Goal: Task Accomplishment & Management: Use online tool/utility

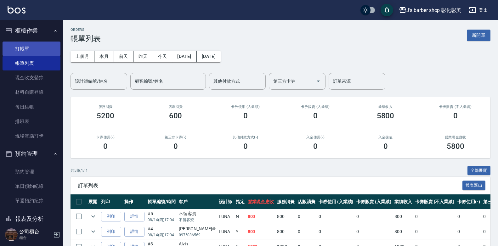
click at [44, 47] on link "打帳單" at bounding box center [32, 49] width 58 height 14
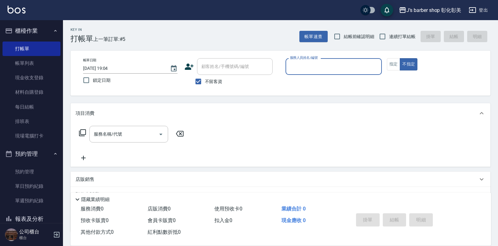
click at [320, 66] on input "服務人員姓名/編號" at bounding box center [333, 66] width 91 height 11
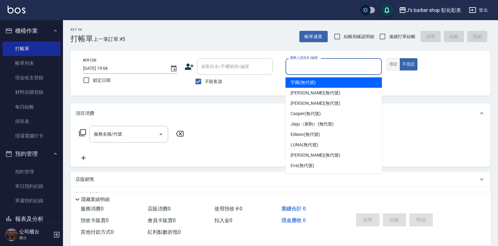
click at [399, 65] on button "指定" at bounding box center [394, 64] width 14 height 12
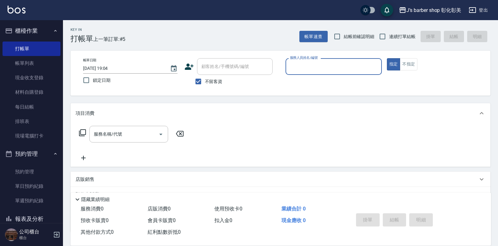
click at [360, 64] on input "服務人員姓名/編號" at bounding box center [333, 66] width 91 height 11
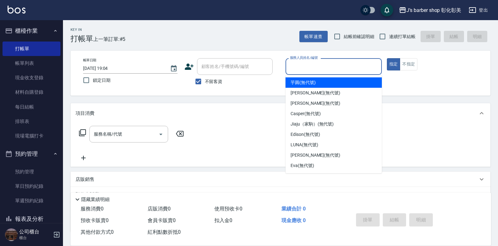
click at [338, 80] on div "芋圓 (無代號)" at bounding box center [333, 82] width 96 height 10
type input "芋圓(無代號)"
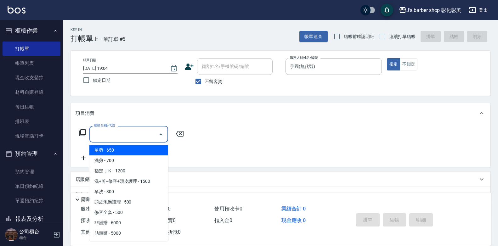
click at [126, 134] on input "服務名稱/代號" at bounding box center [124, 134] width 64 height 11
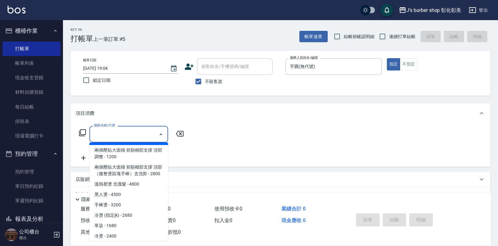
scroll to position [178, 0]
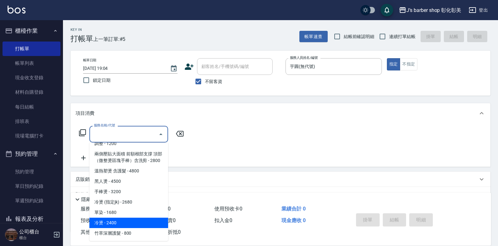
click at [115, 224] on span "冷燙 - 2400" at bounding box center [128, 223] width 79 height 10
type input "冷燙(LP)"
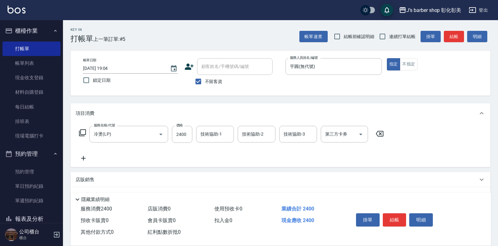
click at [193, 136] on div "服務名稱/代號 冷燙(LP) 服務名稱/代號 價格 2400 價格 技術協助-1 技術協助-1 技術協助-2 技術協助-2 技術協助-3 技術協助-3 第三方…" at bounding box center [231, 134] width 312 height 17
click at [191, 137] on input "2400" at bounding box center [182, 134] width 20 height 17
type input "2500"
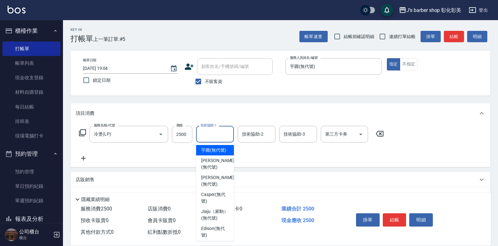
click at [214, 133] on input "技術協助-1" at bounding box center [215, 134] width 32 height 11
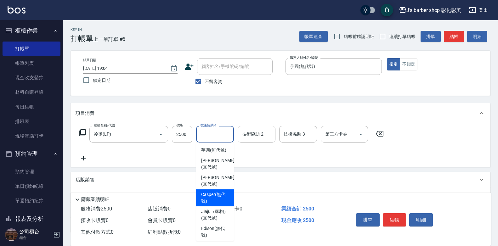
click at [218, 193] on span "Casper (無代號)" at bounding box center [215, 197] width 28 height 13
type input "Casper(無代號)"
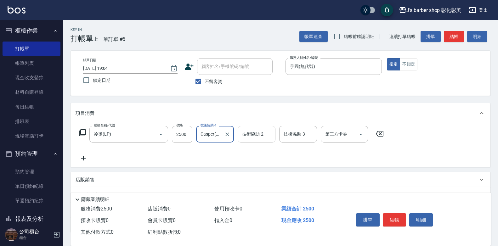
click at [255, 134] on input "技術協助-2" at bounding box center [256, 134] width 32 height 11
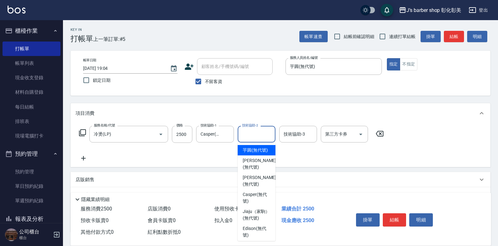
click at [260, 153] on span "芋圓 (無代號)" at bounding box center [255, 150] width 25 height 7
type input "芋圓(無代號)"
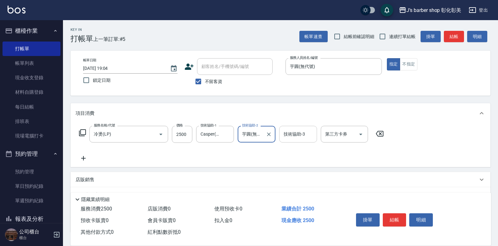
click at [287, 140] on div "技術協助-3" at bounding box center [298, 134] width 38 height 17
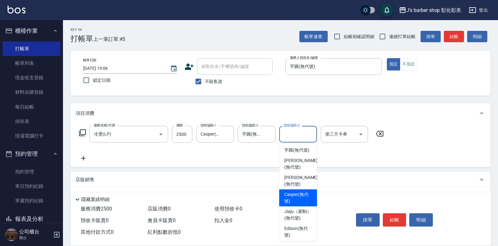
click at [304, 197] on span "Casper (無代號)" at bounding box center [298, 197] width 28 height 13
type input "Casper(無代號)"
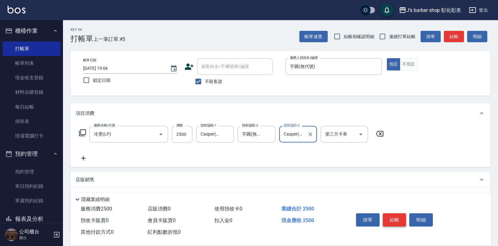
click at [388, 218] on button "結帳" at bounding box center [395, 219] width 24 height 13
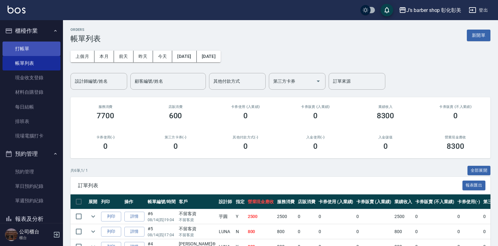
click at [25, 45] on link "打帳單" at bounding box center [32, 49] width 58 height 14
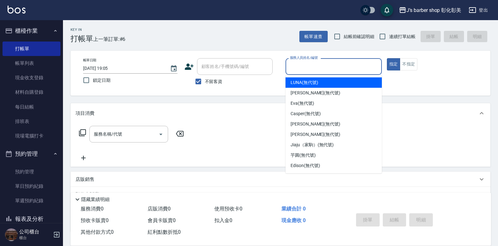
click at [325, 65] on input "服務人員姓名/編號" at bounding box center [333, 66] width 91 height 11
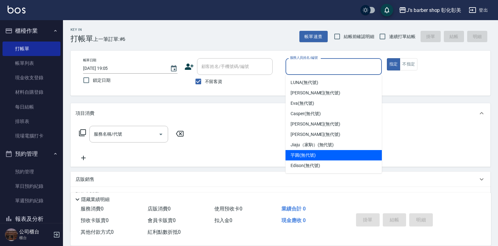
click at [306, 151] on div "芋圓 (無代號)" at bounding box center [333, 155] width 96 height 10
type input "芋圓(無代號)"
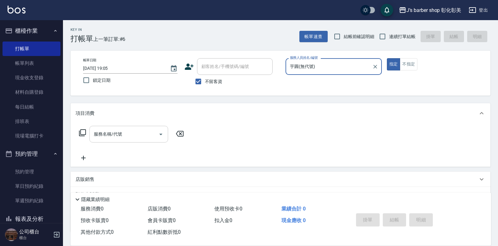
click at [130, 130] on input "服務名稱/代號" at bounding box center [124, 134] width 64 height 11
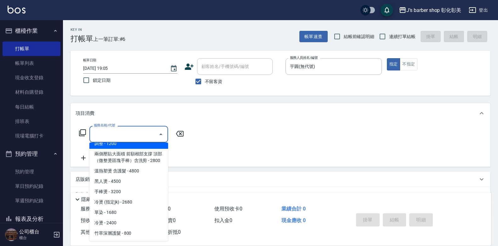
scroll to position [178, 0]
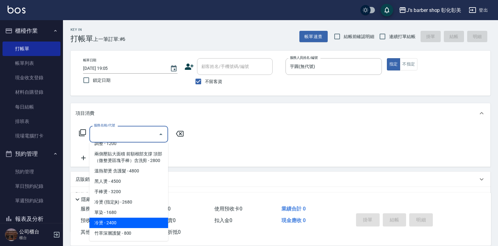
click at [121, 221] on span "冷燙 - 2400" at bounding box center [128, 223] width 79 height 10
type input "冷燙(LP)"
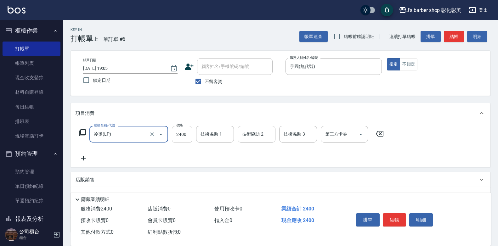
click at [184, 136] on input "2400" at bounding box center [182, 134] width 20 height 17
type input "3500"
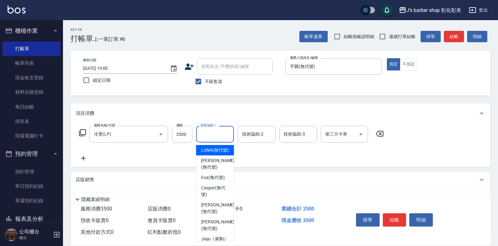
click at [209, 137] on input "技術協助-1" at bounding box center [215, 134] width 32 height 11
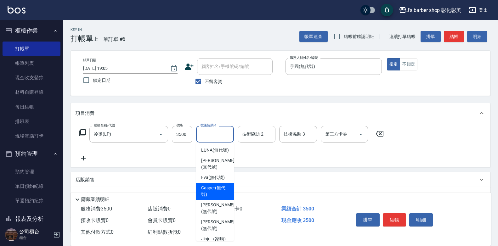
click at [209, 198] on span "Casper (無代號)" at bounding box center [215, 191] width 28 height 13
type input "Casper(無代號)"
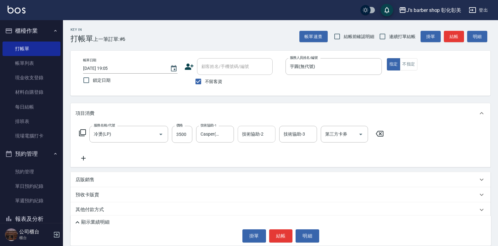
click at [250, 141] on div "技術協助-2" at bounding box center [256, 134] width 38 height 17
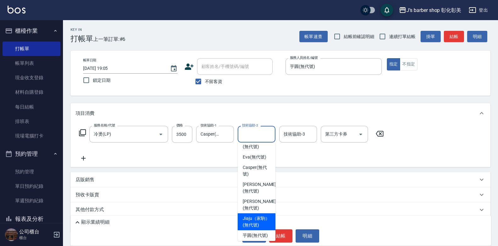
scroll to position [31, 0]
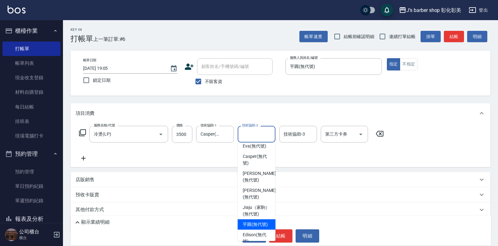
click at [254, 228] on span "芋圓 (無代號)" at bounding box center [255, 224] width 25 height 7
type input "芋圓(無代號)"
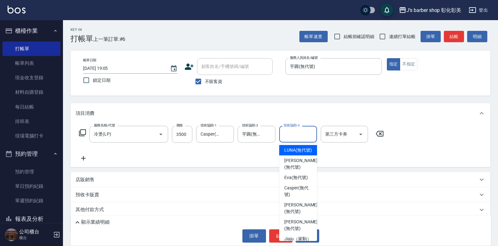
click at [297, 133] on input "技術協助-3" at bounding box center [298, 134] width 32 height 11
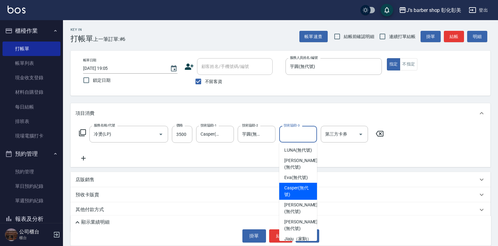
click at [298, 194] on span "Casper (無代號)" at bounding box center [298, 191] width 28 height 13
type input "Casper(無代號)"
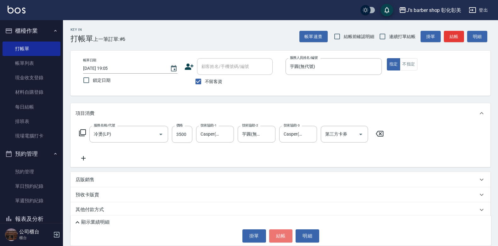
click at [280, 230] on button "結帳" at bounding box center [281, 235] width 24 height 13
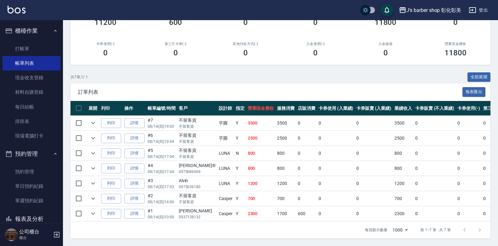
scroll to position [98, 0]
click at [21, 50] on link "打帳單" at bounding box center [32, 49] width 58 height 14
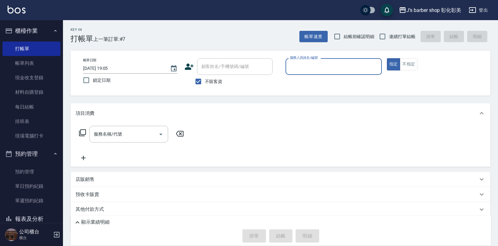
click at [209, 87] on label "不留客資" at bounding box center [207, 81] width 31 height 13
click at [205, 87] on input "不留客資" at bounding box center [198, 81] width 13 height 13
checkbox input "false"
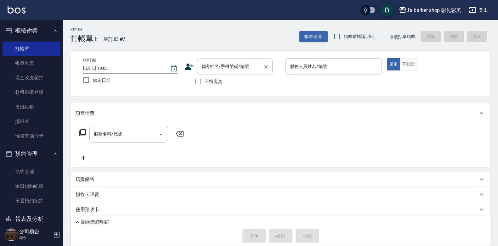
click at [215, 69] on input "顧客姓名/手機號碼/編號" at bounding box center [230, 66] width 60 height 11
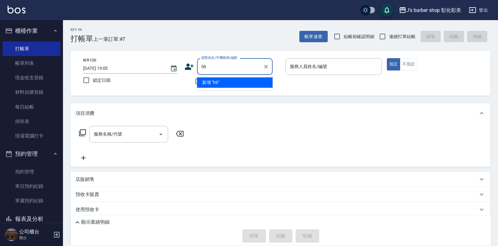
type input "h"
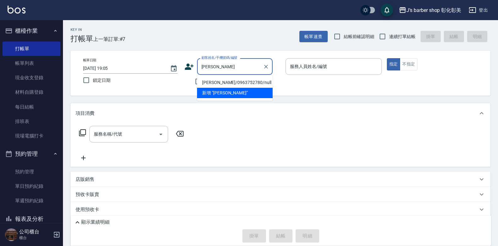
click at [253, 83] on li "[PERSON_NAME]/0963752780/null" at bounding box center [234, 82] width 75 height 10
type input "[PERSON_NAME]/0963752780/null"
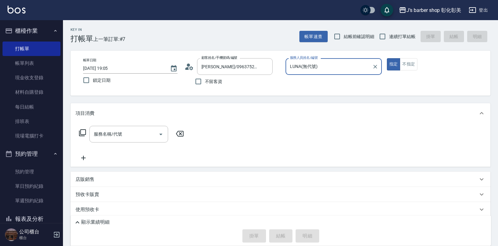
type input "LUNA(無代號)"
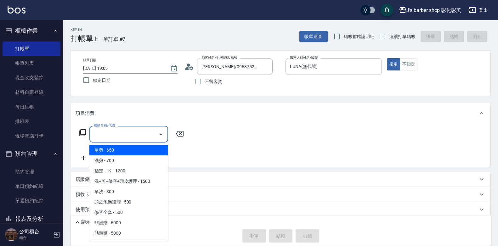
drag, startPoint x: 137, startPoint y: 132, endPoint x: 136, endPoint y: 136, distance: 3.8
click at [137, 132] on input "服務名稱/代號" at bounding box center [124, 134] width 64 height 11
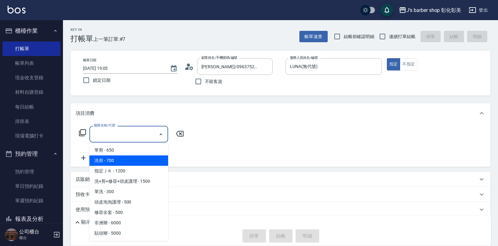
click at [139, 160] on span "洗剪 - 700" at bounding box center [128, 160] width 79 height 10
type input "洗剪(101)"
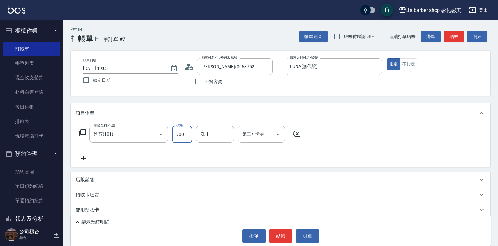
click at [180, 131] on input "700" at bounding box center [182, 134] width 20 height 17
type input "800"
click at [209, 130] on input "洗-1" at bounding box center [215, 134] width 32 height 11
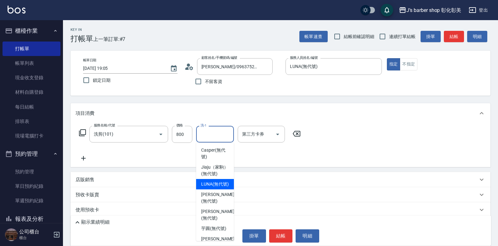
click at [227, 189] on div "LUNA (無代號)" at bounding box center [215, 184] width 38 height 10
type input "LUNA(無代號)"
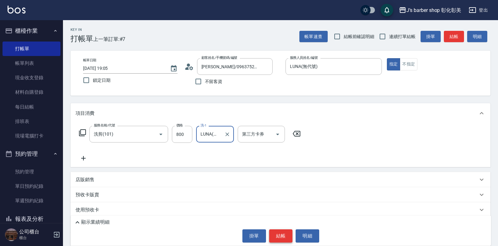
click at [284, 237] on button "結帳" at bounding box center [281, 235] width 24 height 13
click at [284, 237] on div "掛單 結帳 明細" at bounding box center [281, 235] width 414 height 13
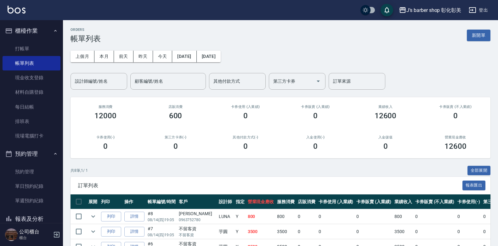
click at [111, 72] on div "上個月 本月 [DATE] [DATE] [DATE] [DATE] [DATE] 設計師編號/姓名 設計師編號/姓名 顧客編號/姓名 顧客編號/姓名 其他付…" at bounding box center [280, 66] width 420 height 47
click at [111, 74] on div "設計師編號/姓名" at bounding box center [98, 81] width 57 height 17
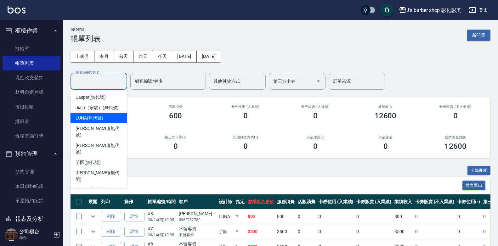
click at [105, 116] on div "LUNA (無代號)" at bounding box center [98, 118] width 57 height 10
type input "LUNA(無代號)"
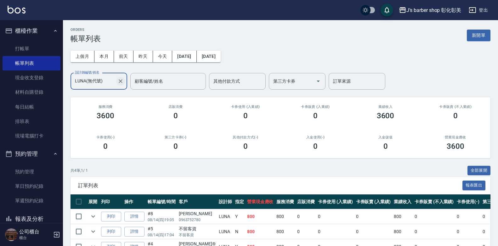
click at [123, 82] on icon "Clear" at bounding box center [120, 81] width 6 height 6
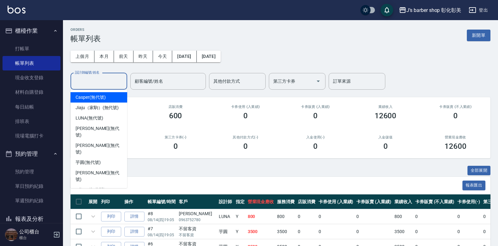
click at [105, 80] on input "設計師編號/姓名" at bounding box center [98, 81] width 51 height 11
click at [108, 100] on div "Casper (無代號)" at bounding box center [98, 97] width 57 height 10
type input "Casper(無代號)"
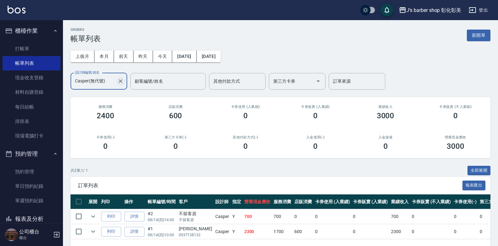
click at [121, 81] on icon "Clear" at bounding box center [120, 81] width 6 height 6
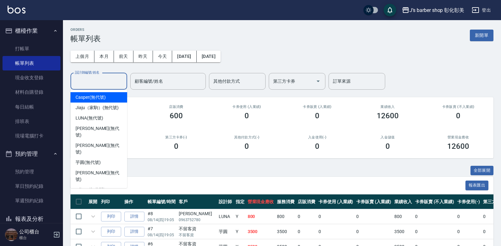
click at [93, 82] on input "設計師編號/姓名" at bounding box center [98, 81] width 51 height 11
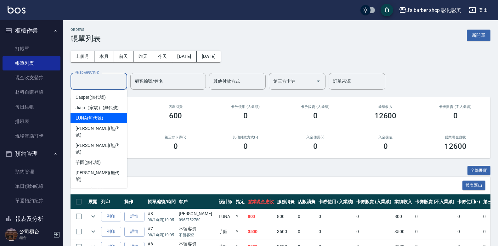
click at [102, 120] on span "LUNA (無代號)" at bounding box center [89, 118] width 28 height 7
type input "LUNA(無代號)"
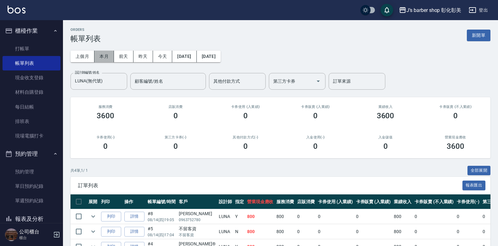
click at [107, 60] on button "本月" at bounding box center [104, 57] width 20 height 12
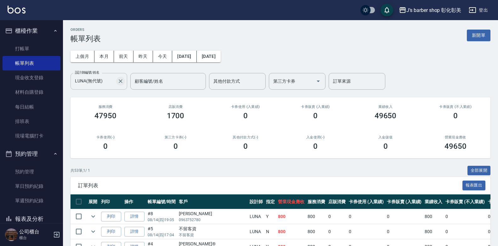
click at [122, 82] on icon "Clear" at bounding box center [120, 81] width 6 height 6
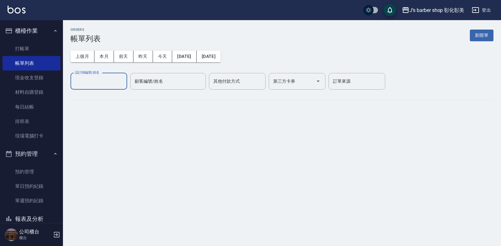
click at [106, 84] on input "設計師編號/姓名" at bounding box center [98, 81] width 51 height 11
click at [95, 77] on input "設計師編號/姓名" at bounding box center [98, 81] width 51 height 11
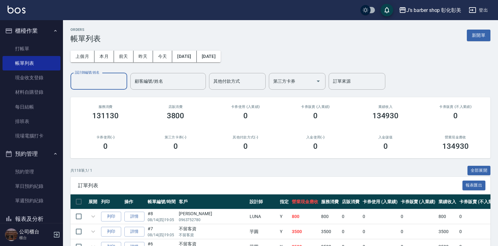
click at [95, 79] on input "設計師編號/姓名" at bounding box center [98, 81] width 51 height 11
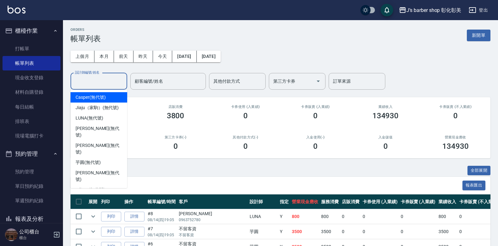
click at [95, 84] on input "設計師編號/姓名" at bounding box center [98, 81] width 51 height 11
click at [96, 83] on input "設計師編號/姓名" at bounding box center [98, 81] width 51 height 11
click at [95, 98] on span "Casper (無代號)" at bounding box center [90, 97] width 30 height 7
type input "Casper(無代號)"
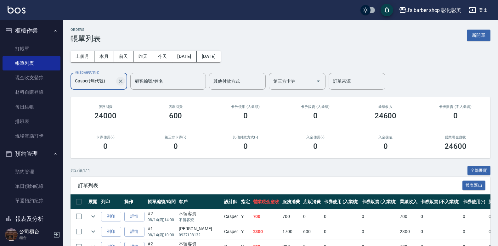
click at [119, 80] on icon "Clear" at bounding box center [120, 81] width 6 height 6
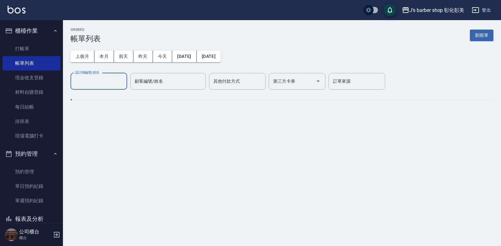
click at [103, 81] on input "設計師編號/姓名" at bounding box center [98, 81] width 51 height 11
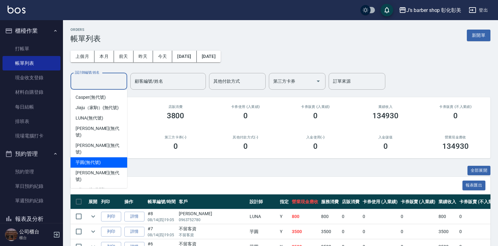
click at [98, 159] on span "芋圓 (無代號)" at bounding box center [87, 162] width 25 height 7
type input "芋圓(無代號)"
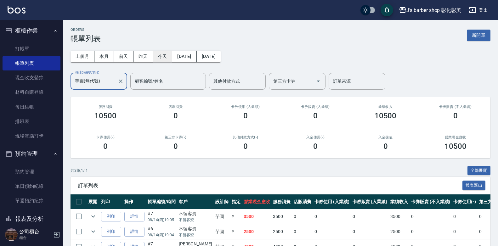
click at [161, 54] on button "今天" at bounding box center [163, 57] width 20 height 12
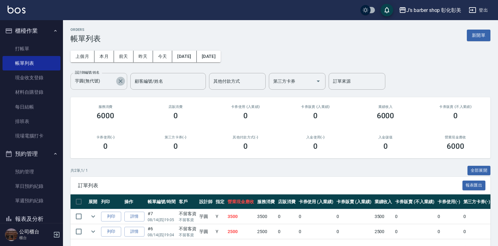
click at [120, 82] on icon "Clear" at bounding box center [120, 81] width 6 height 6
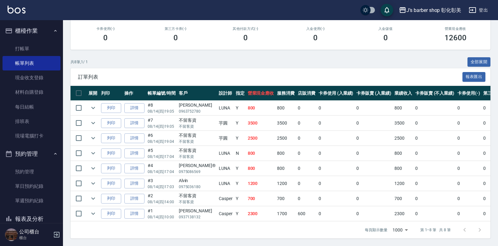
scroll to position [113, 0]
click at [138, 134] on link "詳情" at bounding box center [134, 138] width 20 height 10
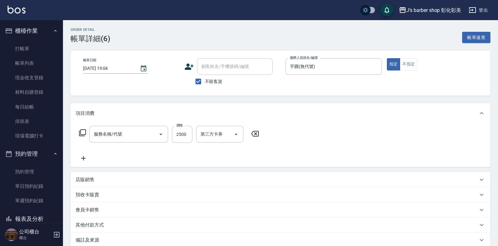
type input "[DATE] 19:04"
checkbox input "true"
type input "芋圓(無代號)"
type input "冷燙(LP)"
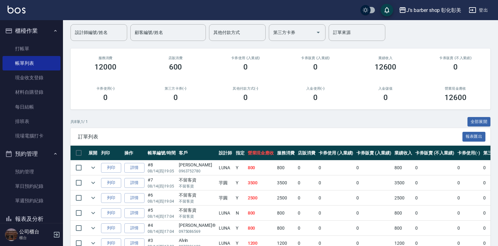
scroll to position [94, 0]
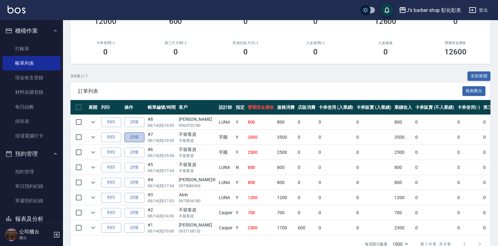
click at [128, 138] on link "詳情" at bounding box center [134, 137] width 20 height 10
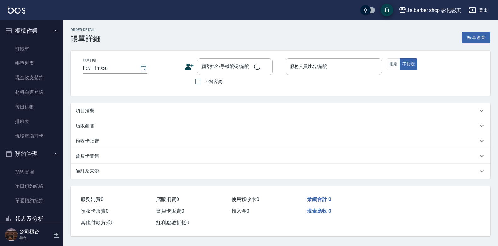
type input "[DATE] 19:05"
checkbox input "true"
type input "芋圓(無代號)"
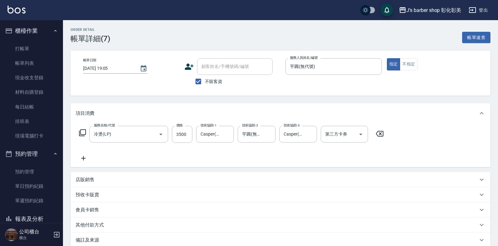
type input "冷燙(LP)"
